Goal: Navigation & Orientation: Find specific page/section

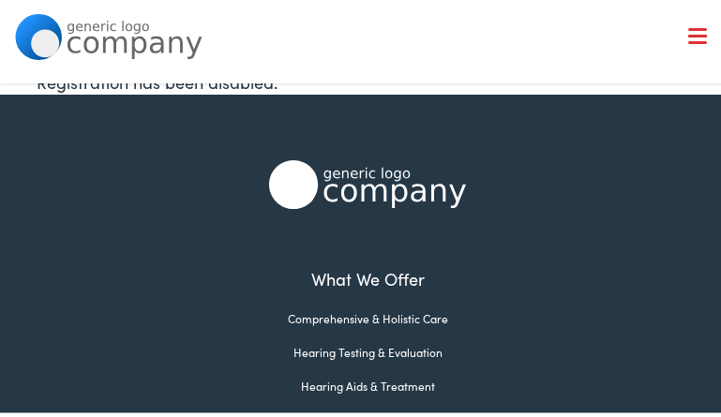
scroll to position [678, 0]
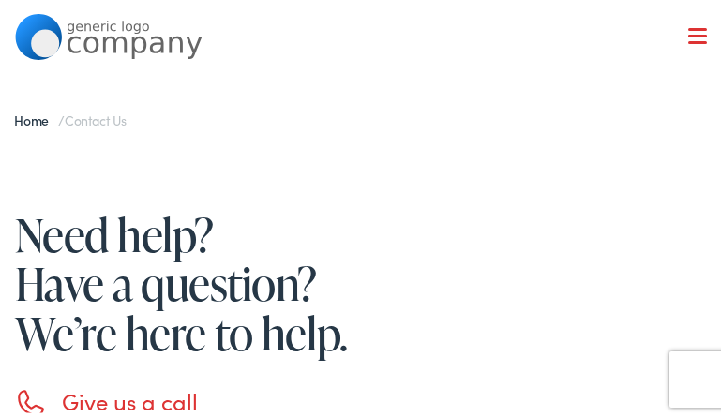
scroll to position [2008, 0]
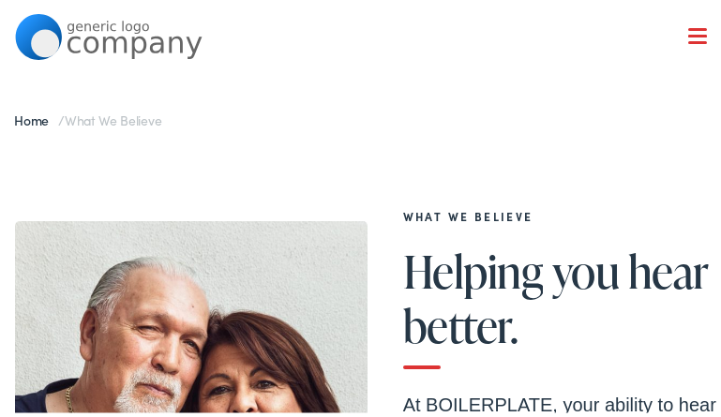
scroll to position [4844, 0]
